Goal: Information Seeking & Learning: Learn about a topic

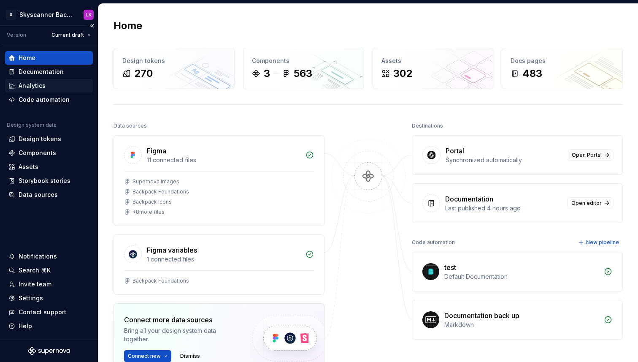
click at [30, 81] on div "Analytics" at bounding box center [49, 86] width 88 height 14
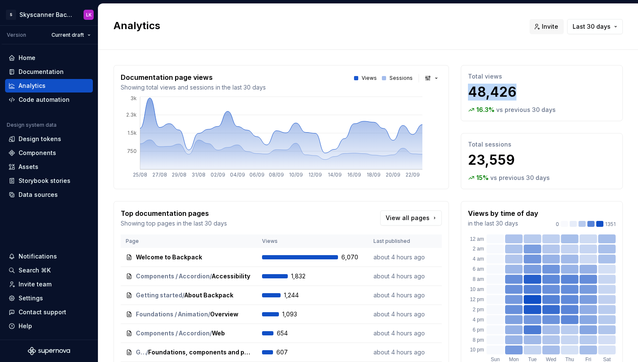
drag, startPoint x: 543, startPoint y: 91, endPoint x: 464, endPoint y: 90, distance: 79.7
click at [464, 90] on div "Total views 48,426 16.3 % vs previous 30 days" at bounding box center [542, 93] width 162 height 56
copy p "48,426"
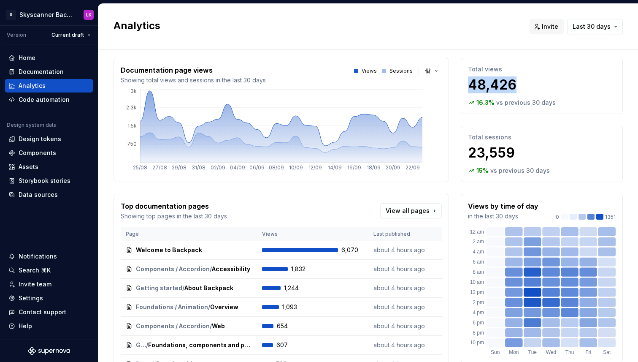
scroll to position [2, 0]
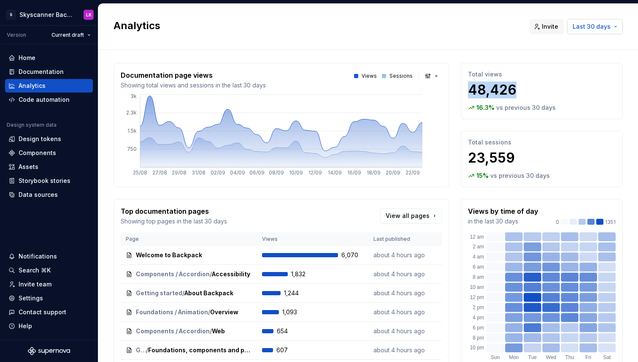
click at [608, 28] on span "Last 30 days" at bounding box center [592, 26] width 38 height 8
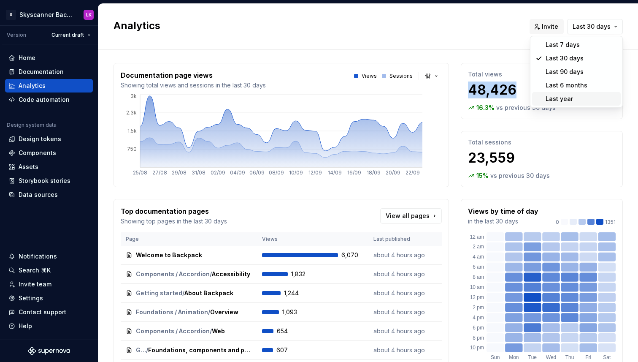
click at [579, 101] on div "Last year" at bounding box center [582, 99] width 72 height 8
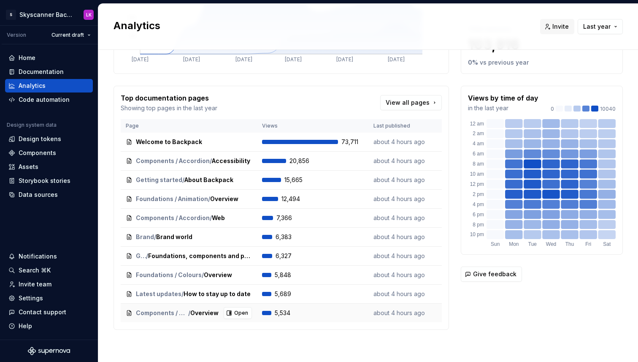
scroll to position [112, 0]
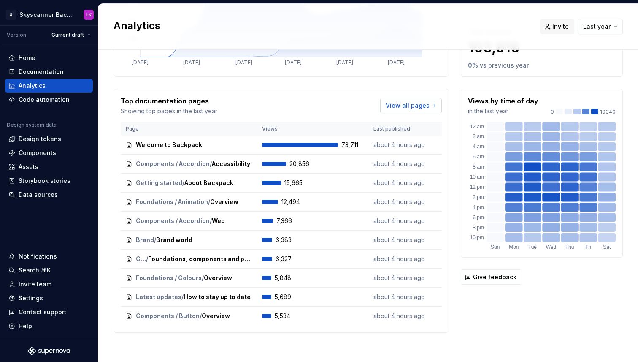
click at [415, 105] on span "View all pages" at bounding box center [408, 105] width 44 height 8
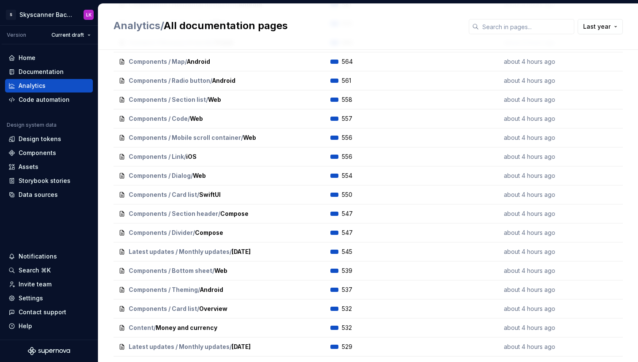
scroll to position [2982, 0]
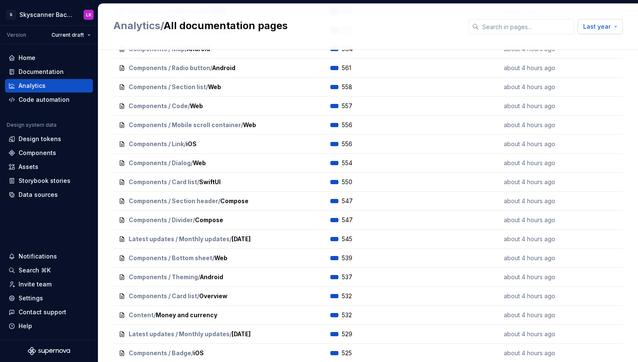
click at [602, 32] on button "Last year" at bounding box center [600, 26] width 45 height 15
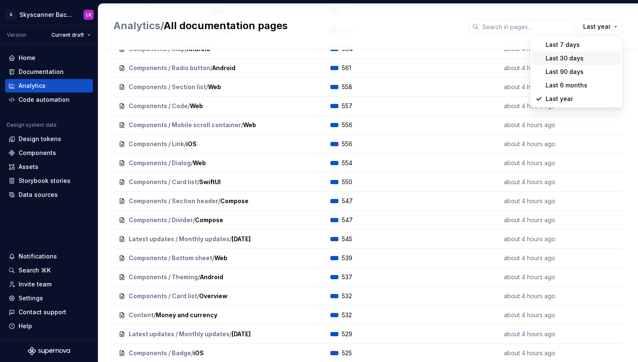
click at [587, 57] on div "Last 30 days" at bounding box center [582, 58] width 72 height 8
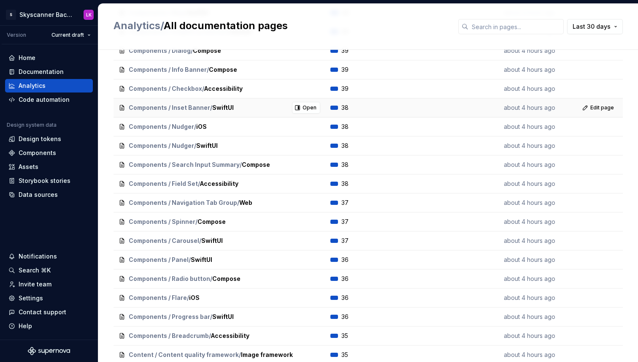
scroll to position [6085, 0]
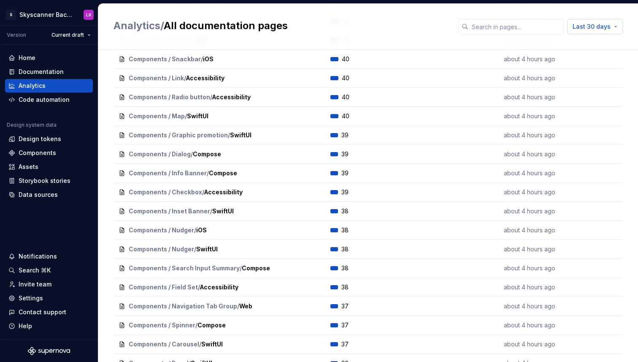
click at [603, 31] on button "Last 30 days" at bounding box center [595, 26] width 56 height 15
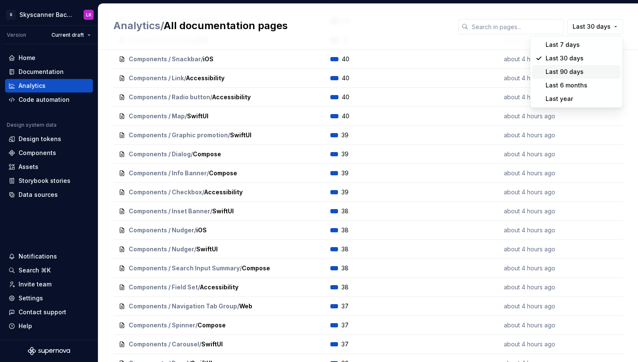
click at [589, 73] on div "Last 90 days" at bounding box center [582, 72] width 72 height 8
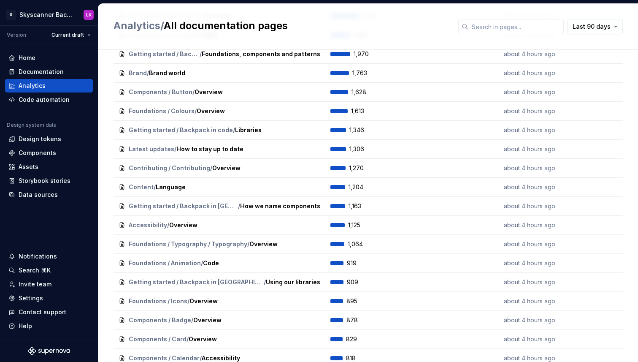
scroll to position [0, 0]
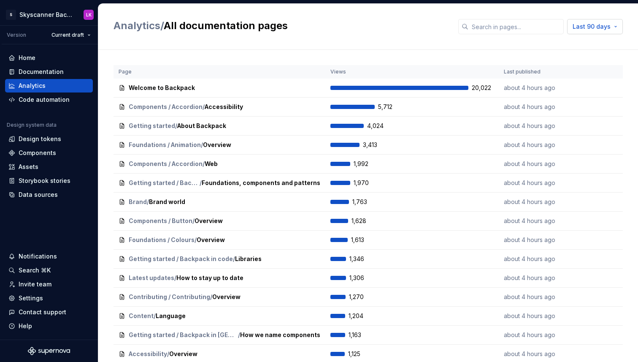
click at [597, 31] on button "Last 90 days" at bounding box center [595, 26] width 56 height 15
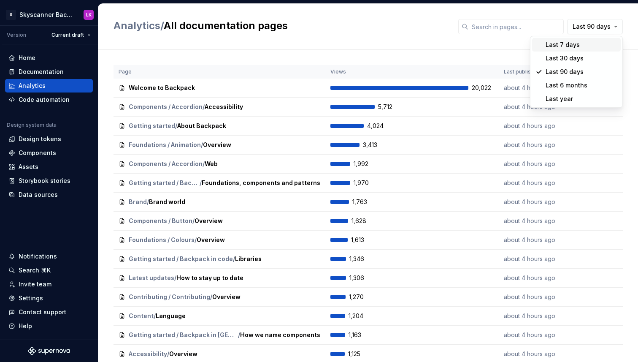
click at [583, 45] on div "Last 7 days" at bounding box center [582, 45] width 72 height 8
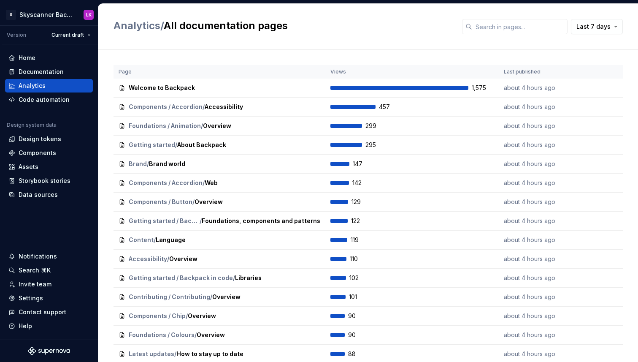
click at [425, 38] on div "Analytics / All documentation pages Last 7 days" at bounding box center [368, 27] width 540 height 46
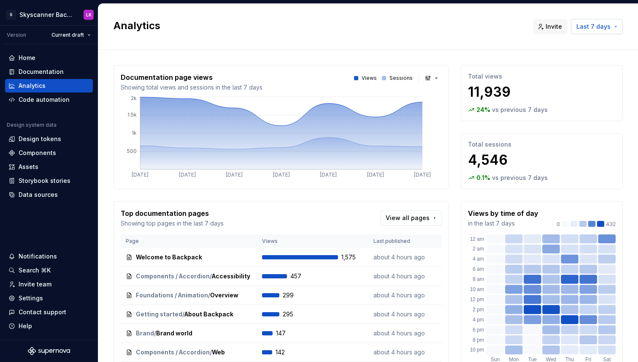
click at [612, 25] on button "Last 7 days" at bounding box center [597, 26] width 52 height 15
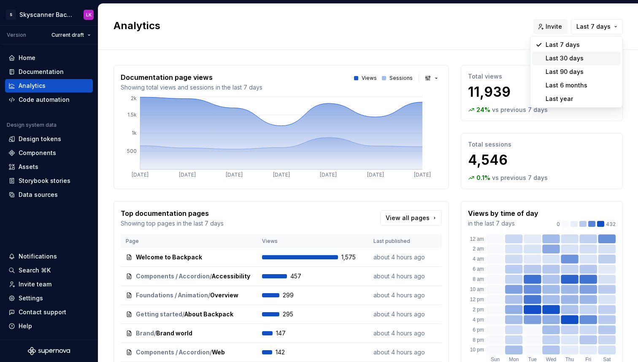
click at [594, 55] on div "Last 30 days" at bounding box center [582, 58] width 72 height 8
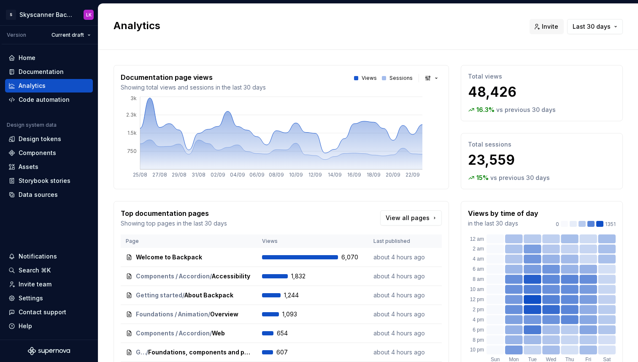
click at [598, 35] on div "Analytics Invite Last 30 days" at bounding box center [368, 27] width 540 height 46
click at [606, 30] on span "Last 30 days" at bounding box center [592, 26] width 38 height 8
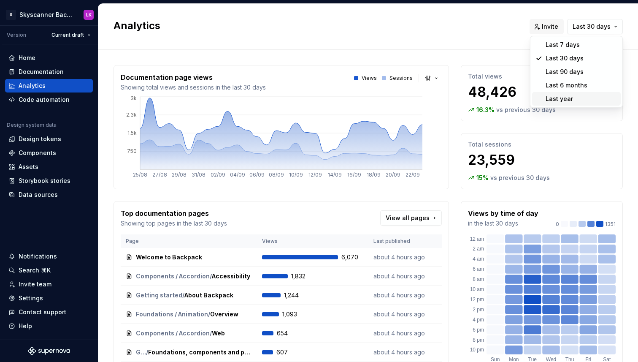
click at [580, 95] on div "Last year" at bounding box center [582, 99] width 72 height 8
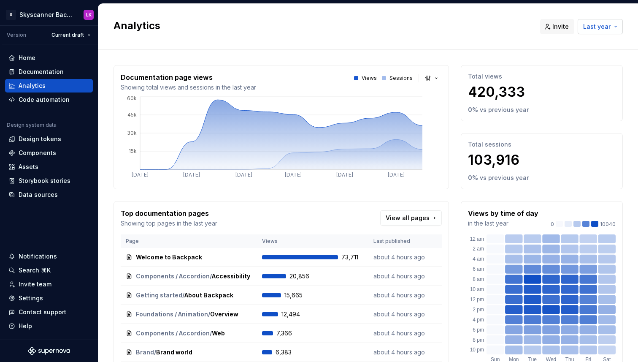
click at [602, 27] on span "Last year" at bounding box center [596, 26] width 27 height 8
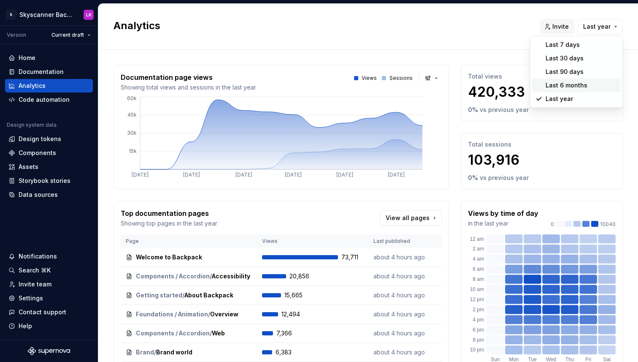
click at [585, 82] on div "Last 6 months" at bounding box center [567, 85] width 42 height 8
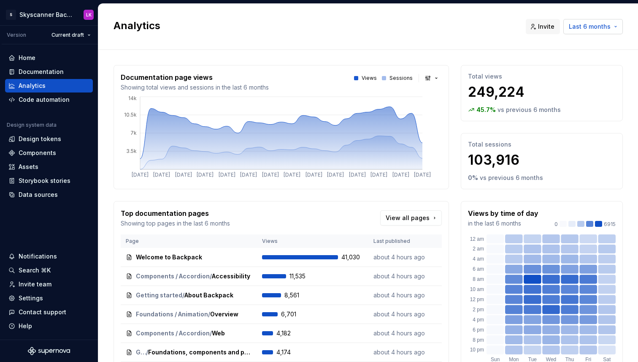
click at [600, 30] on span "Last 6 months" at bounding box center [590, 26] width 42 height 8
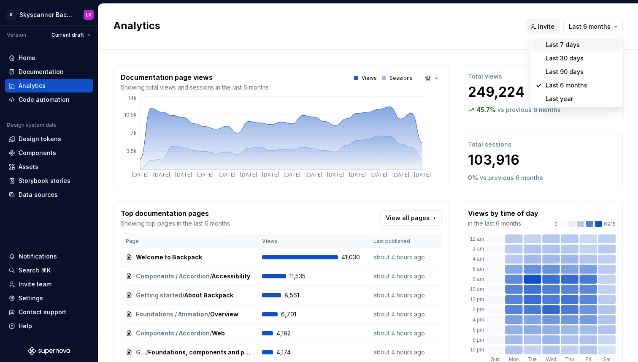
click at [582, 46] on div "Last 7 days" at bounding box center [582, 45] width 72 height 8
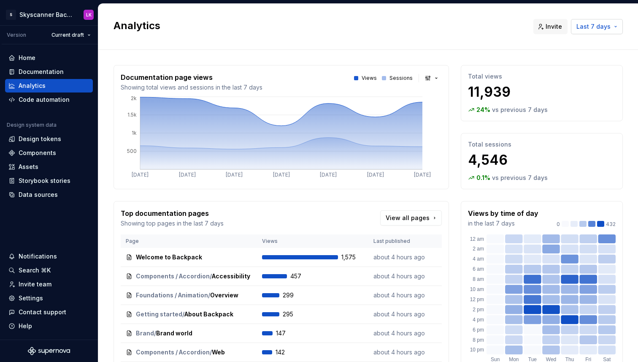
click at [610, 23] on button "Last 7 days" at bounding box center [597, 26] width 52 height 15
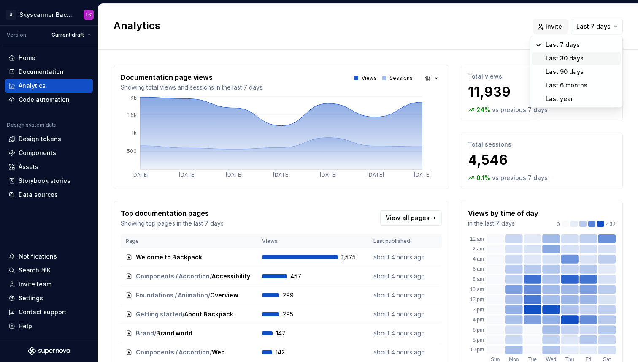
click at [603, 64] on span "Last 30 days" at bounding box center [576, 58] width 89 height 14
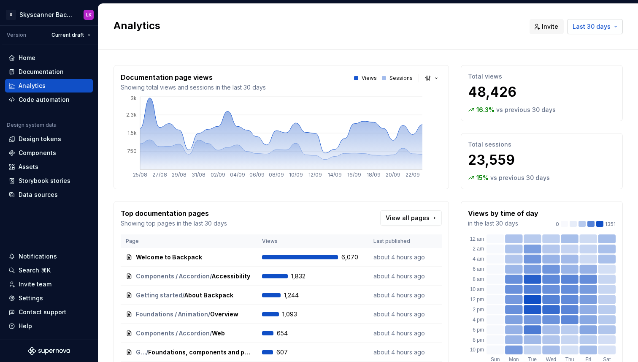
click at [594, 27] on span "Last 30 days" at bounding box center [592, 26] width 38 height 8
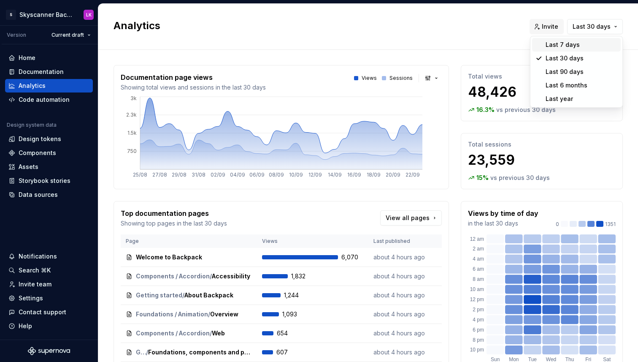
click at [582, 43] on div "Last 7 days" at bounding box center [582, 45] width 72 height 8
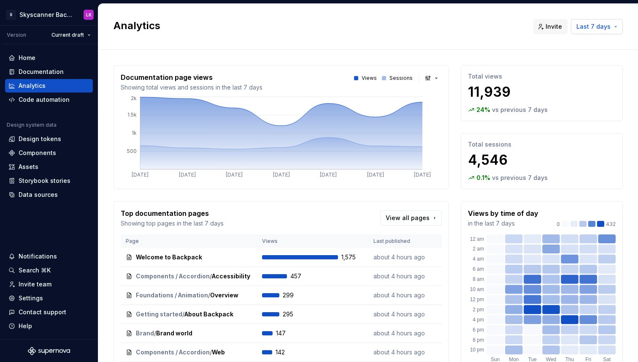
click at [601, 33] on button "Last 7 days" at bounding box center [597, 26] width 52 height 15
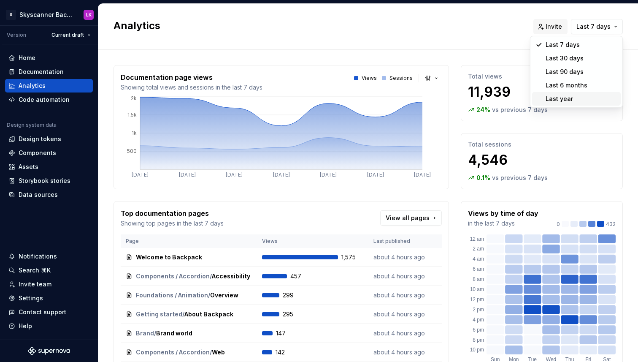
click at [552, 197] on html "S Skyscanner Backpack LK Version Current draft Home Documentation Analytics Cod…" at bounding box center [319, 181] width 638 height 362
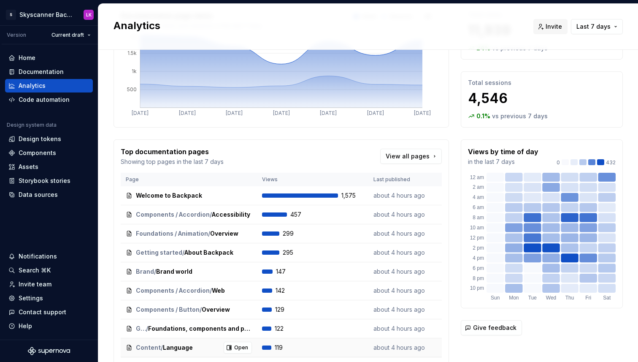
scroll to position [59, 0]
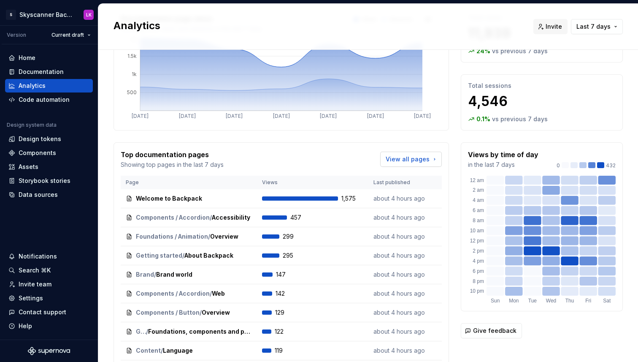
click at [413, 165] on link "View all pages" at bounding box center [411, 158] width 62 height 15
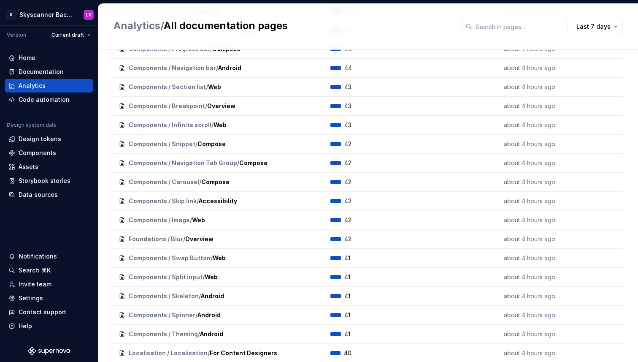
scroll to position [1315, 0]
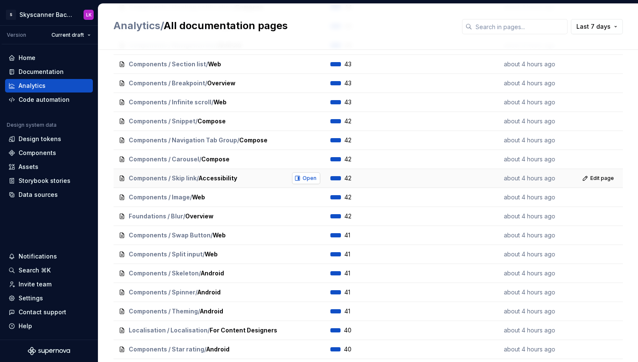
click at [308, 176] on span "Open" at bounding box center [309, 178] width 14 height 7
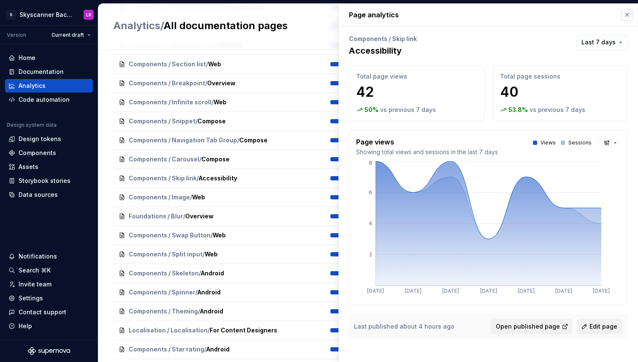
click at [627, 15] on button "button" at bounding box center [627, 15] width 12 height 12
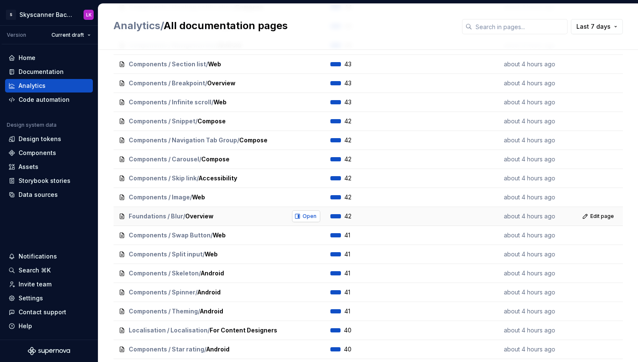
click at [310, 214] on span "Open" at bounding box center [309, 216] width 14 height 7
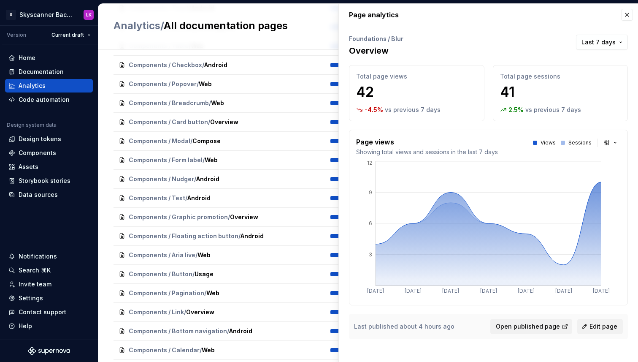
scroll to position [783, 0]
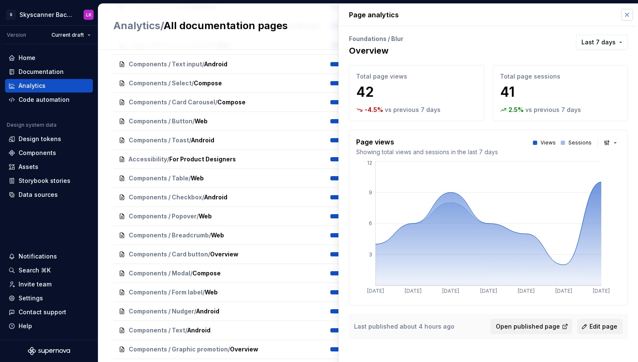
click at [628, 13] on button "button" at bounding box center [627, 15] width 12 height 12
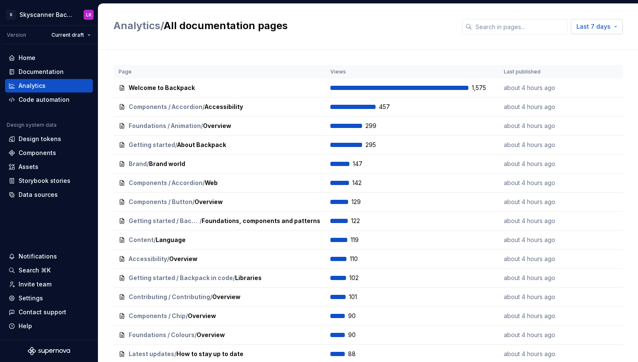
click at [596, 26] on span "Last 7 days" at bounding box center [593, 26] width 34 height 8
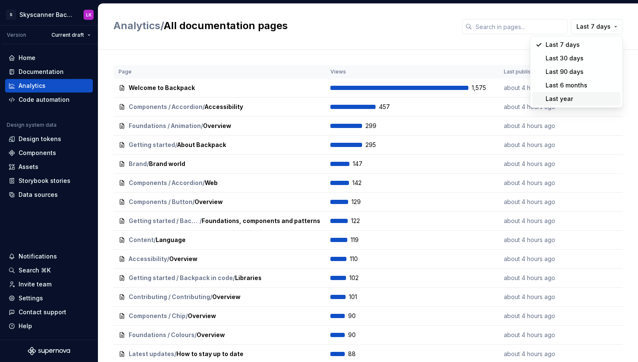
click at [573, 96] on div "Last year" at bounding box center [582, 99] width 72 height 8
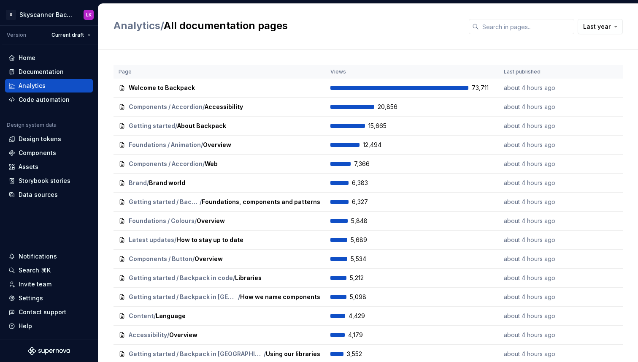
click at [425, 50] on div "Page Views Last published Welcome to Backpack Open 73,711 about 4 hours ago Edi…" at bounding box center [367, 229] width 509 height 358
click at [315, 87] on span "Open" at bounding box center [309, 87] width 14 height 7
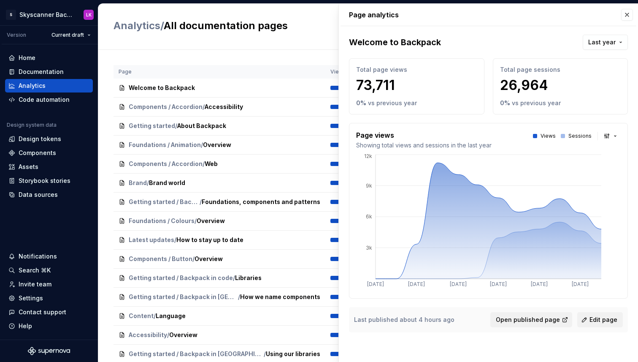
click at [623, 6] on p "Page analytics" at bounding box center [488, 15] width 279 height 22
click at [626, 14] on button "button" at bounding box center [627, 15] width 12 height 12
click at [143, 22] on link "Analytics" at bounding box center [136, 25] width 47 height 12
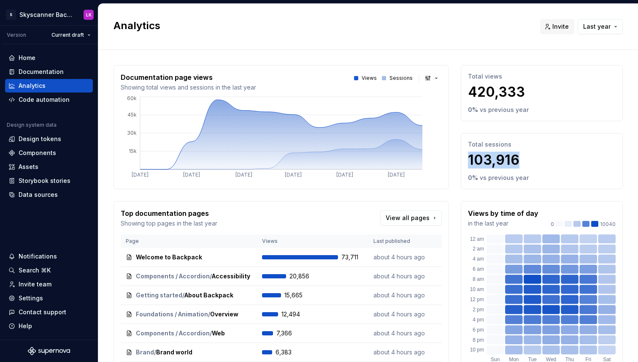
drag, startPoint x: 523, startPoint y: 159, endPoint x: 469, endPoint y: 158, distance: 54.0
click at [469, 158] on p "103,916" at bounding box center [542, 159] width 148 height 17
copy p "103,916"
click at [604, 130] on div "Total views 420,333 0 % vs previous year Total sessions 103,916 0 % vs previous…" at bounding box center [542, 127] width 162 height 124
click at [419, 219] on span "View all pages" at bounding box center [408, 217] width 44 height 8
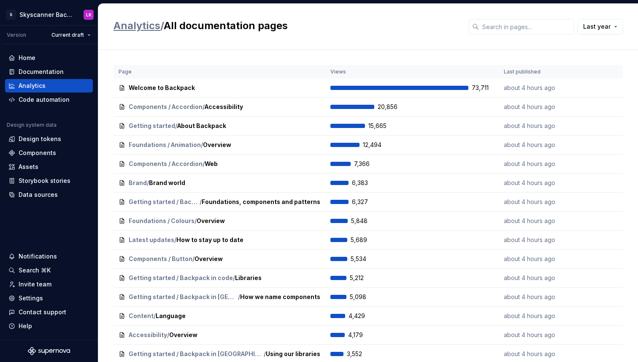
click at [155, 24] on link "Analytics" at bounding box center [136, 25] width 47 height 12
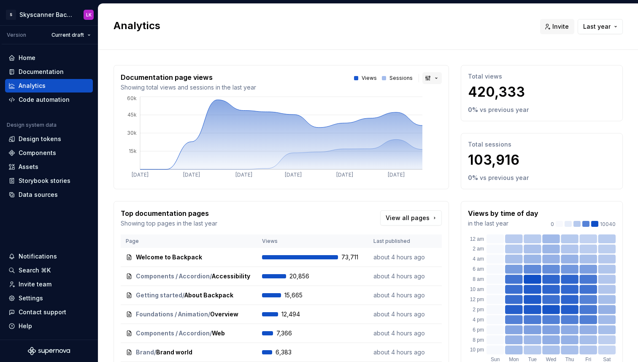
click at [440, 77] on button "button" at bounding box center [431, 78] width 19 height 12
click at [446, 104] on div "Bar chart" at bounding box center [451, 108] width 27 height 8
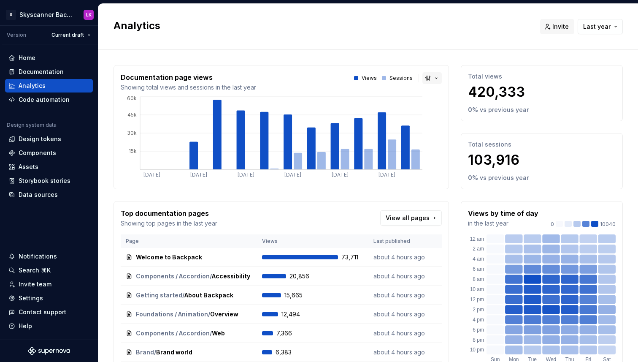
click at [436, 78] on button "button" at bounding box center [431, 78] width 19 height 12
click at [441, 119] on div "Line chart" at bounding box center [453, 121] width 30 height 8
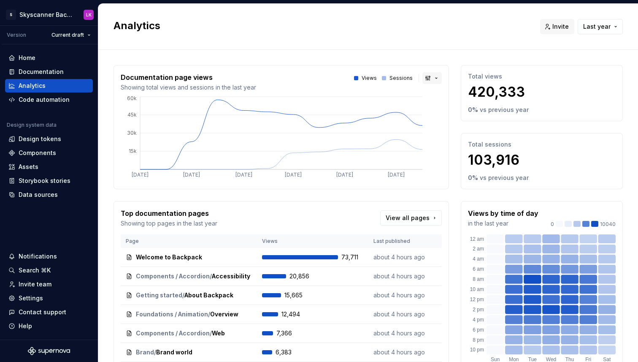
click at [430, 80] on button "button" at bounding box center [431, 78] width 19 height 12
click at [445, 96] on div "Area chart" at bounding box center [453, 94] width 30 height 8
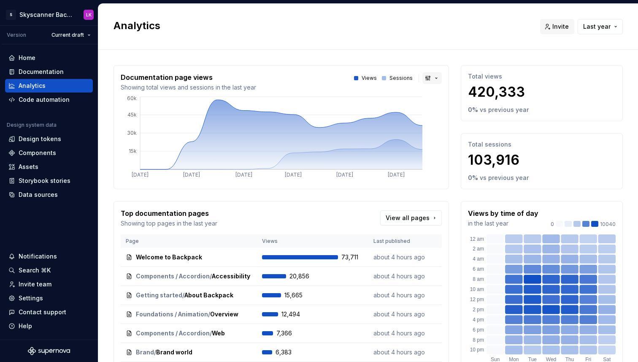
click at [430, 83] on button "button" at bounding box center [431, 78] width 19 height 12
click at [444, 106] on div "Bar chart" at bounding box center [451, 108] width 27 height 8
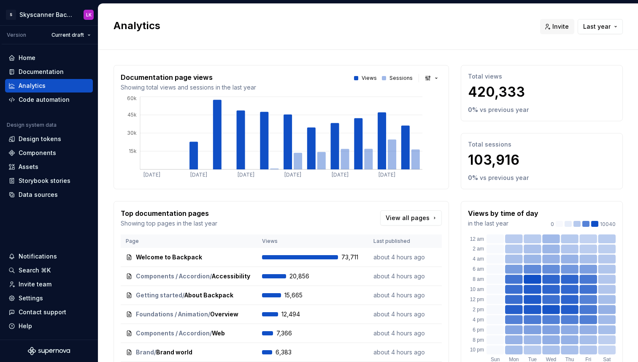
click at [442, 79] on div "Documentation page views Showing total views and sessions in the last year View…" at bounding box center [280, 127] width 335 height 124
click at [438, 78] on button "button" at bounding box center [431, 78] width 19 height 12
click at [439, 122] on div "Line chart" at bounding box center [453, 121] width 30 height 8
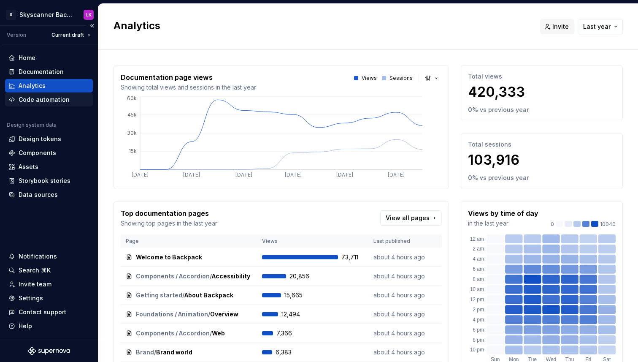
click at [38, 97] on div "Code automation" at bounding box center [44, 99] width 51 height 8
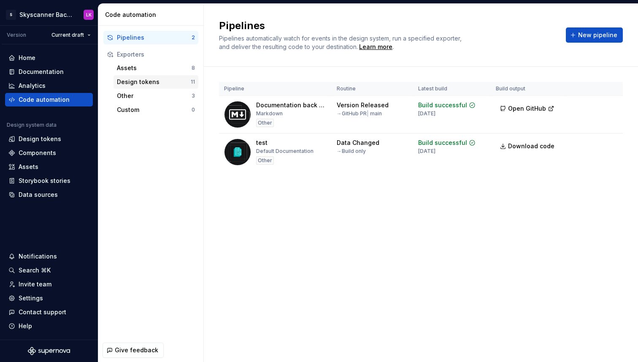
click at [168, 78] on div "Design tokens" at bounding box center [154, 82] width 74 height 8
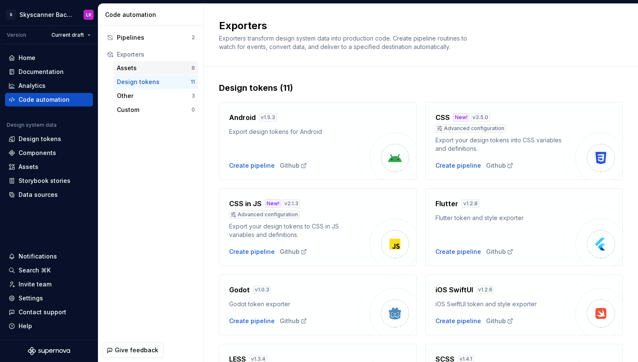
click at [151, 74] on div "Assets 8" at bounding box center [155, 68] width 85 height 14
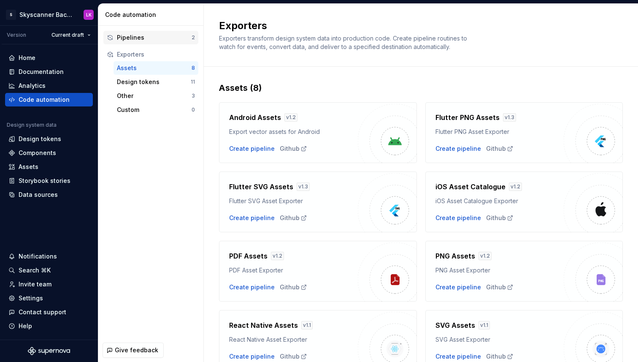
click at [150, 42] on div "Pipelines 2" at bounding box center [150, 38] width 95 height 14
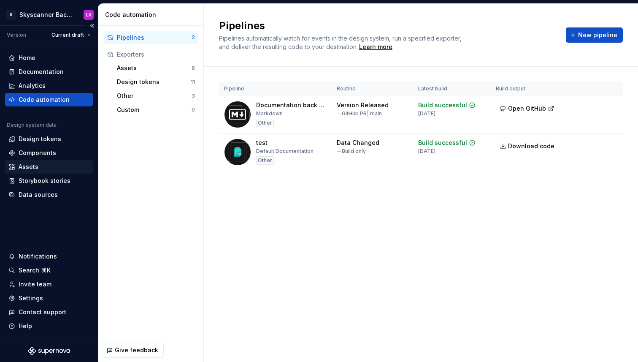
click at [32, 166] on div "Assets" at bounding box center [29, 166] width 20 height 8
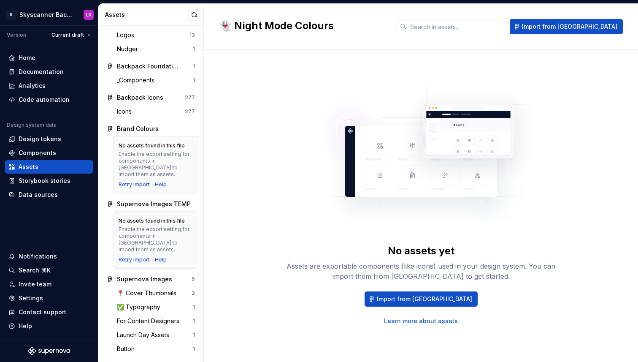
scroll to position [194, 0]
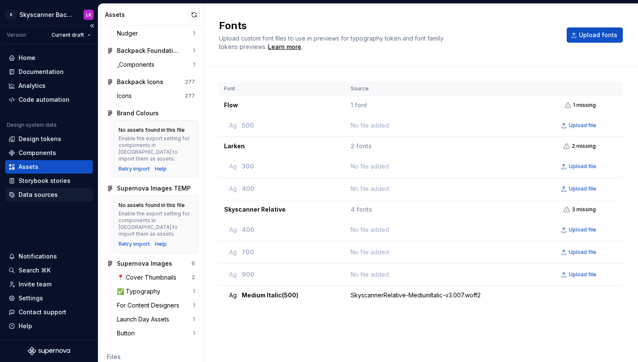
click at [37, 192] on div "Data sources" at bounding box center [38, 194] width 39 height 8
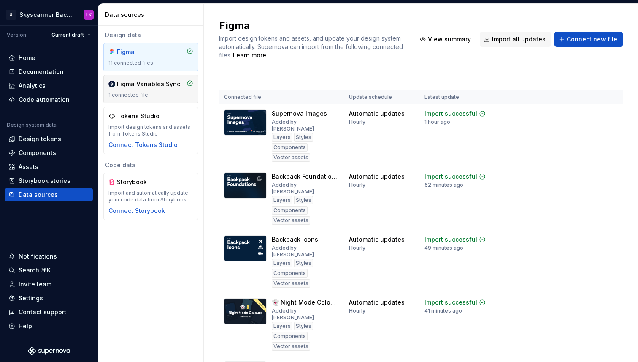
click at [164, 94] on div "1 connected file" at bounding box center [150, 95] width 85 height 7
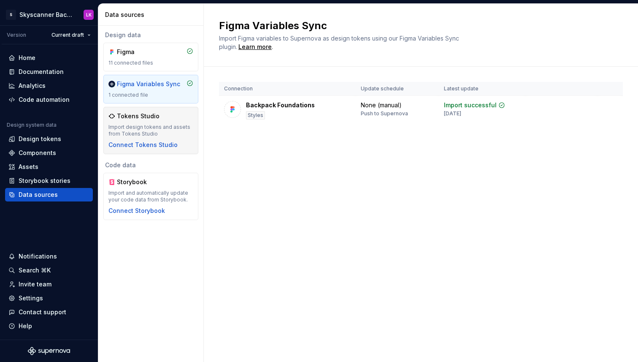
click at [153, 129] on div "Import design tokens and assets from Tokens Studio" at bounding box center [150, 131] width 85 height 14
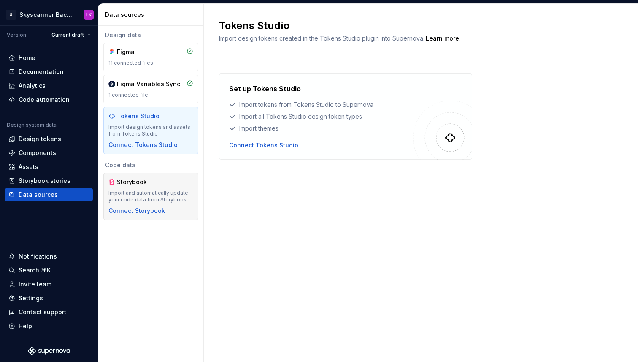
click at [147, 184] on div "Storybook" at bounding box center [137, 182] width 41 height 8
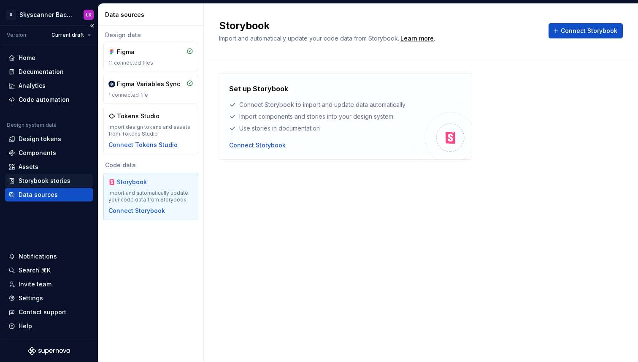
click at [42, 179] on div "Storybook stories" at bounding box center [45, 180] width 52 height 8
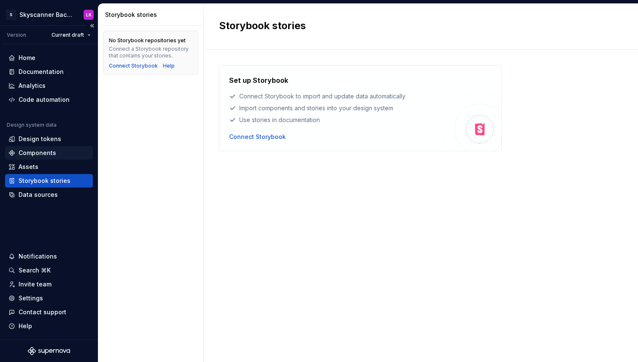
click at [35, 149] on div "Components" at bounding box center [38, 153] width 38 height 8
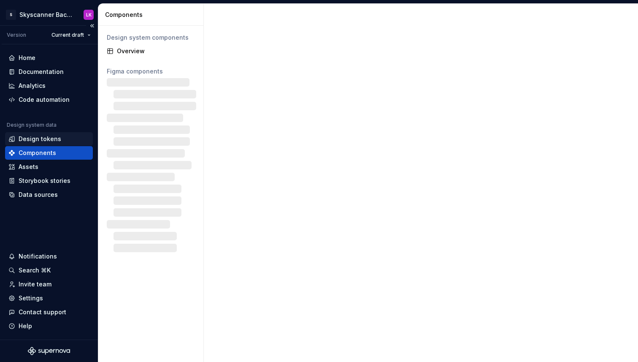
click at [41, 139] on div "Design tokens" at bounding box center [40, 139] width 43 height 8
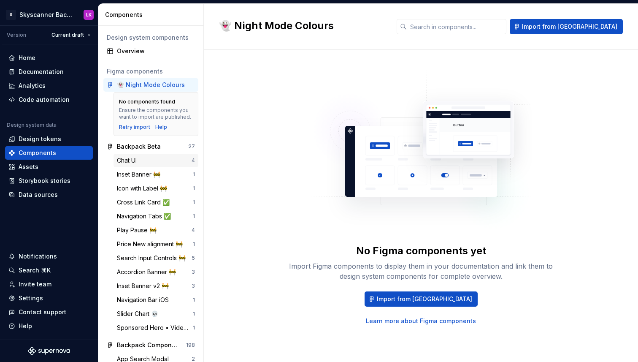
click at [151, 163] on div "Chat UI" at bounding box center [154, 160] width 75 height 8
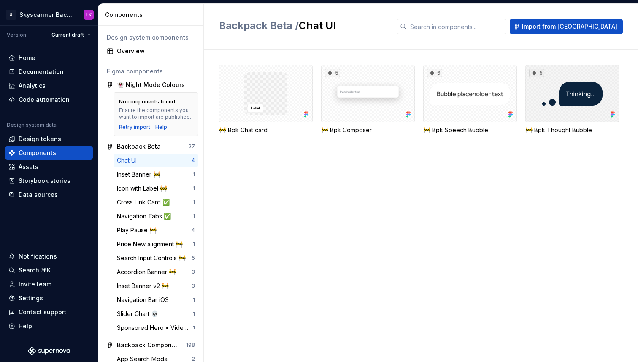
click at [559, 103] on div "5" at bounding box center [572, 93] width 94 height 57
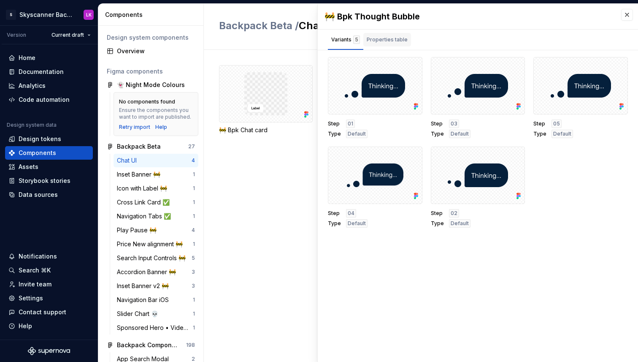
click at [388, 48] on div "Properties table" at bounding box center [387, 41] width 48 height 17
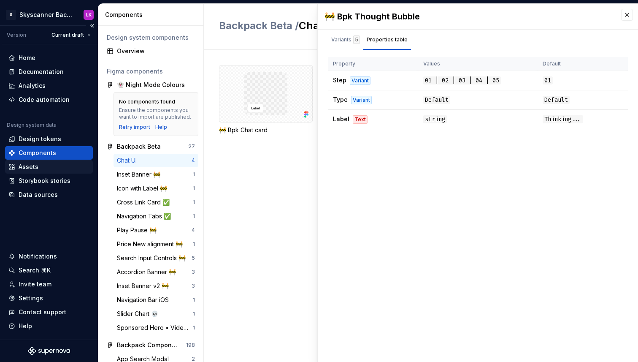
click at [41, 169] on div "Assets" at bounding box center [48, 166] width 81 height 8
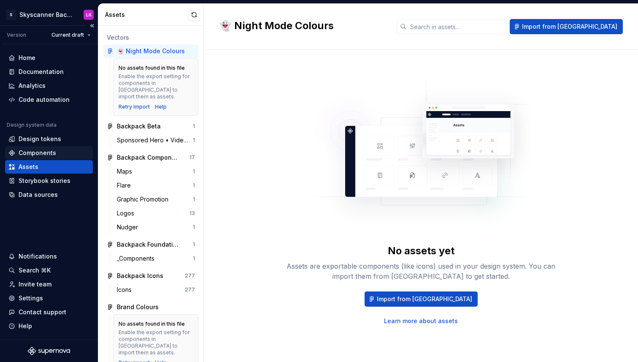
click at [46, 156] on div "Components" at bounding box center [38, 153] width 38 height 8
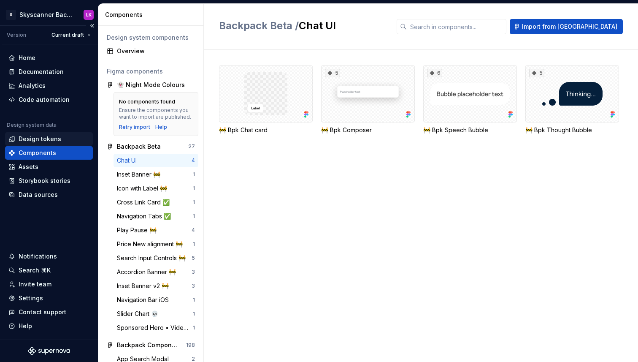
click at [47, 138] on div "Design tokens" at bounding box center [40, 139] width 43 height 8
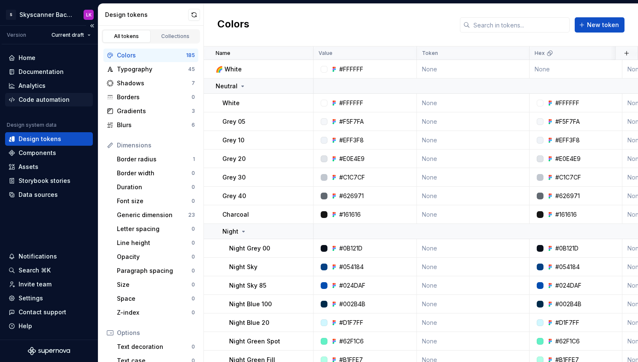
click at [35, 100] on div "Code automation" at bounding box center [44, 99] width 51 height 8
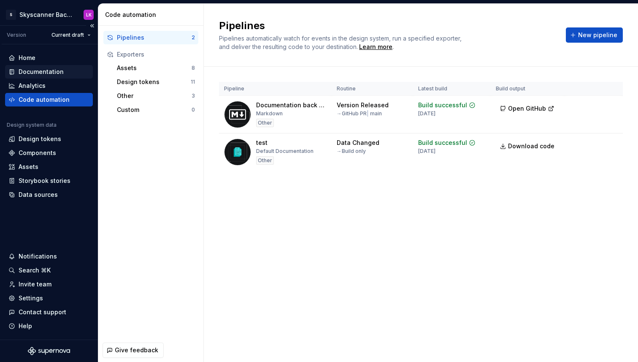
click at [26, 69] on div "Documentation" at bounding box center [41, 72] width 45 height 8
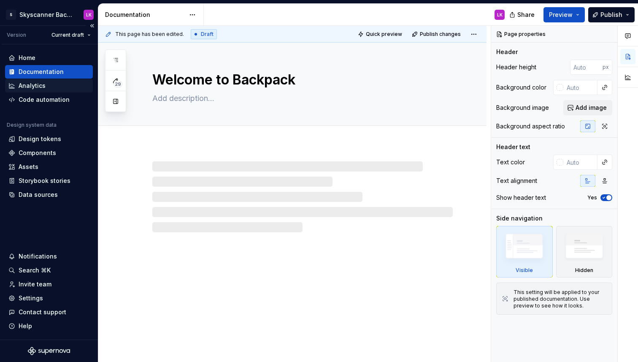
type textarea "*"
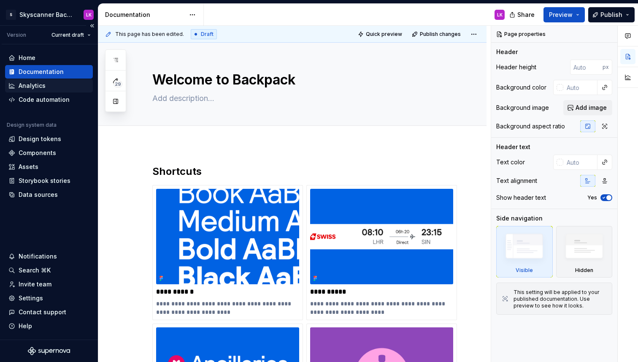
click at [26, 86] on div "Analytics" at bounding box center [32, 85] width 27 height 8
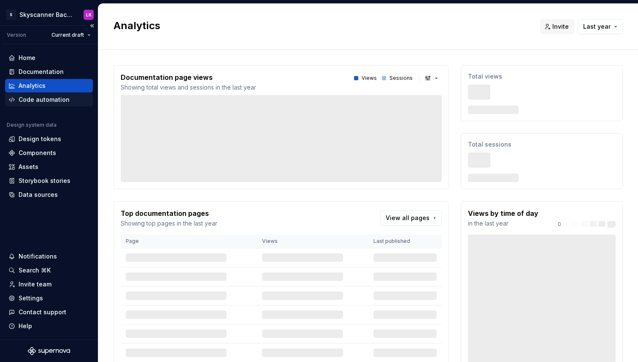
click at [44, 97] on div "Code automation" at bounding box center [44, 99] width 51 height 8
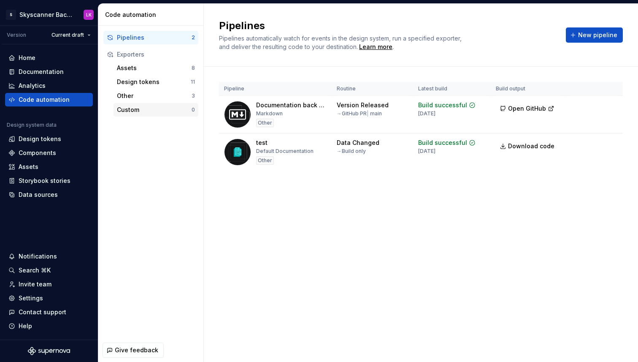
click at [163, 115] on div "Custom 0" at bounding box center [155, 110] width 85 height 14
